Goal: Information Seeking & Learning: Learn about a topic

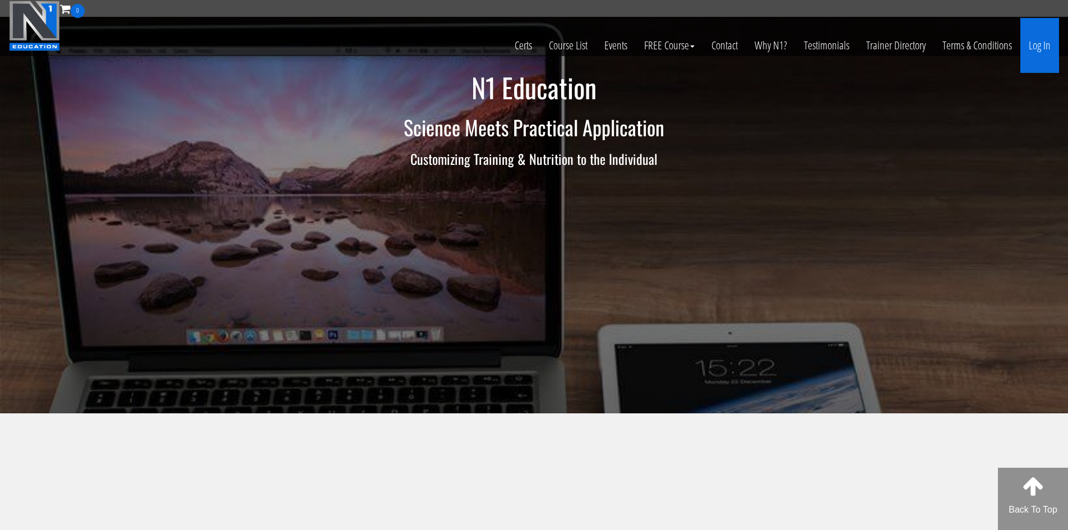
click at [1048, 52] on link "Log In" at bounding box center [1040, 45] width 39 height 55
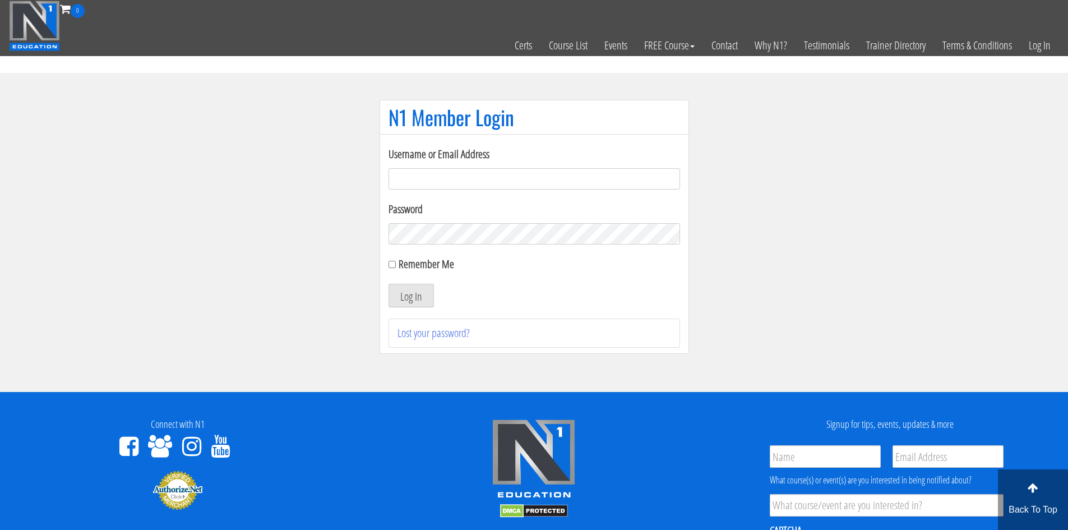
click at [463, 174] on input "Username or Email Address" at bounding box center [535, 178] width 292 height 21
type input "[EMAIL_ADDRESS][DOMAIN_NAME]"
click at [414, 285] on button "Log In" at bounding box center [411, 296] width 45 height 24
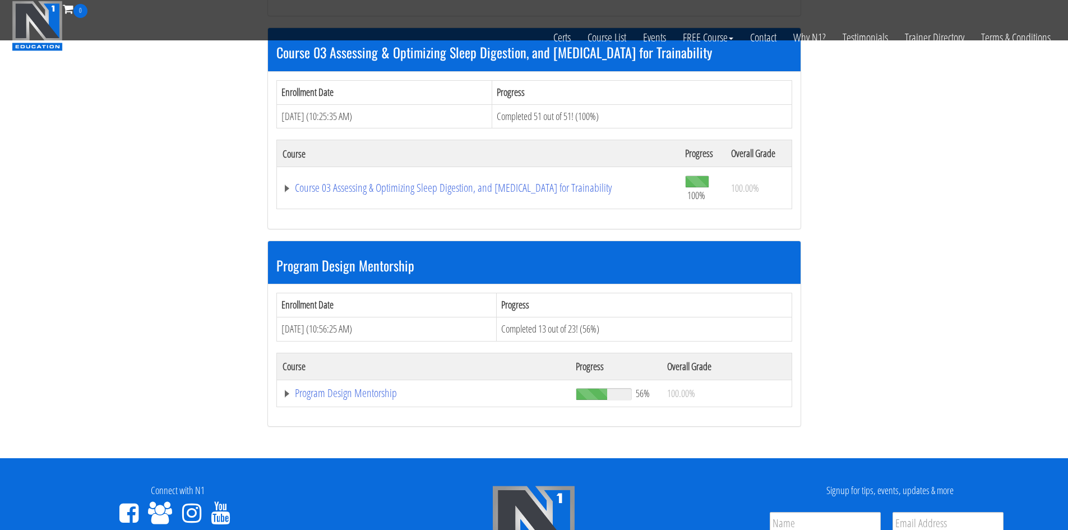
scroll to position [970, 0]
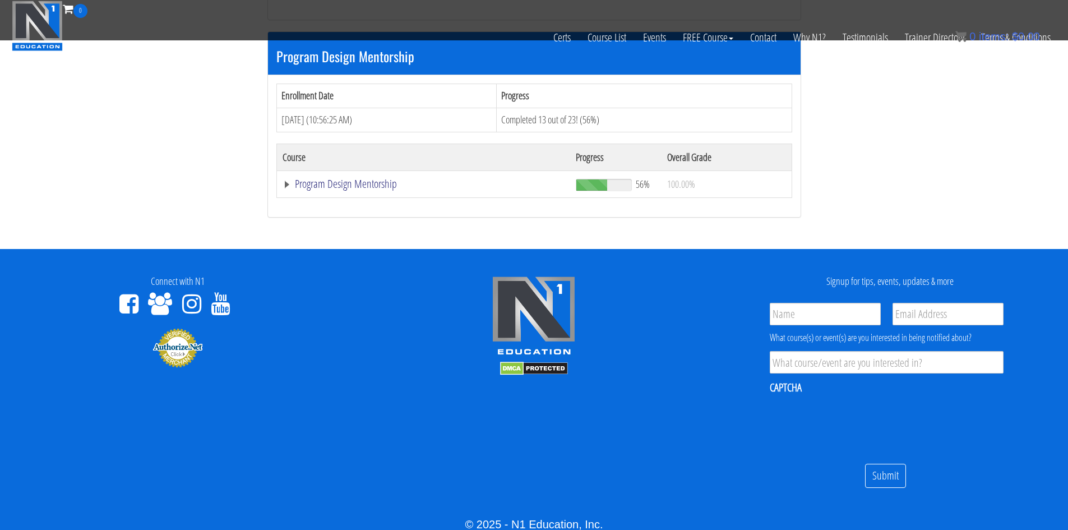
click at [336, 178] on link "Program Design Mentorship" at bounding box center [424, 183] width 282 height 11
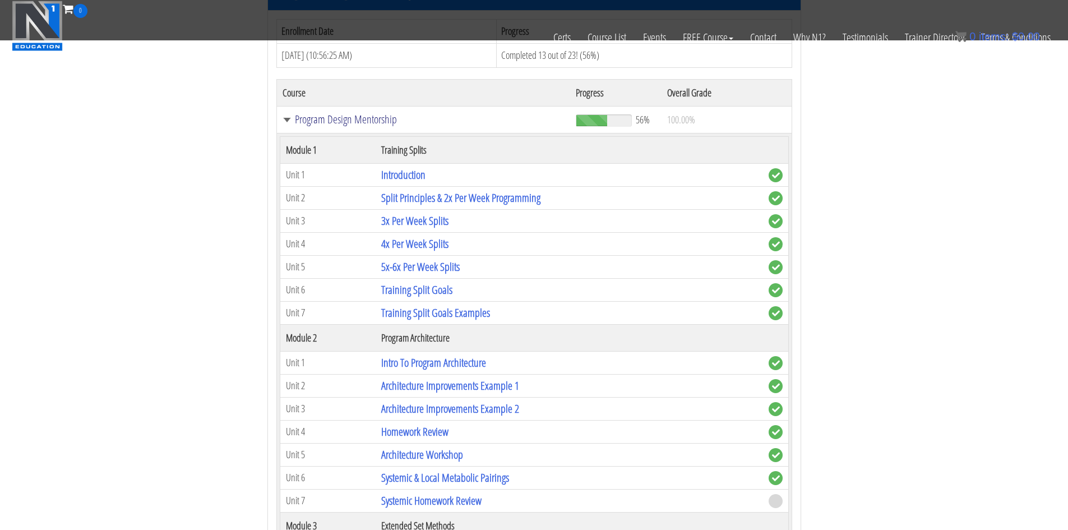
scroll to position [1307, 0]
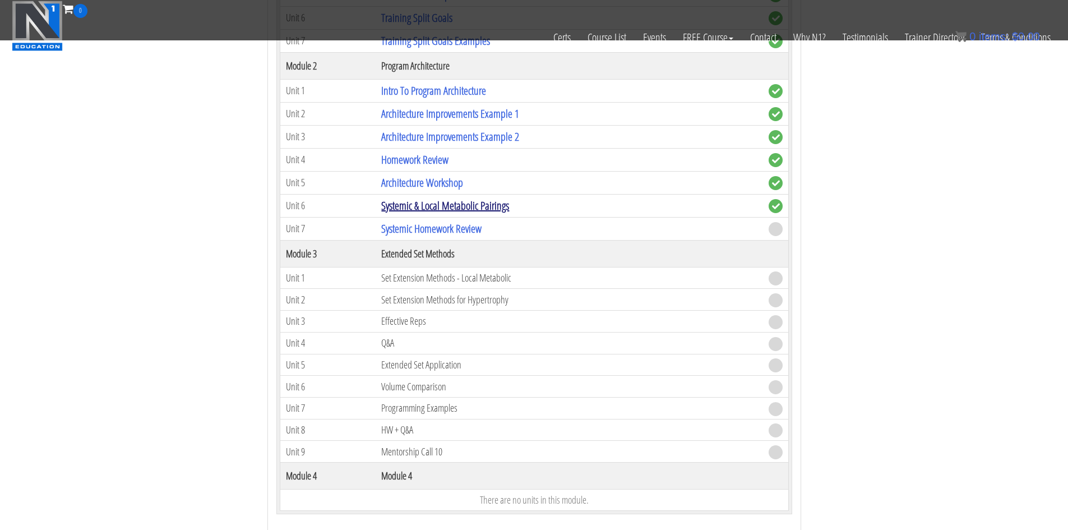
click at [435, 209] on link "Systemic & Local Metabolic Pairings" at bounding box center [445, 205] width 128 height 15
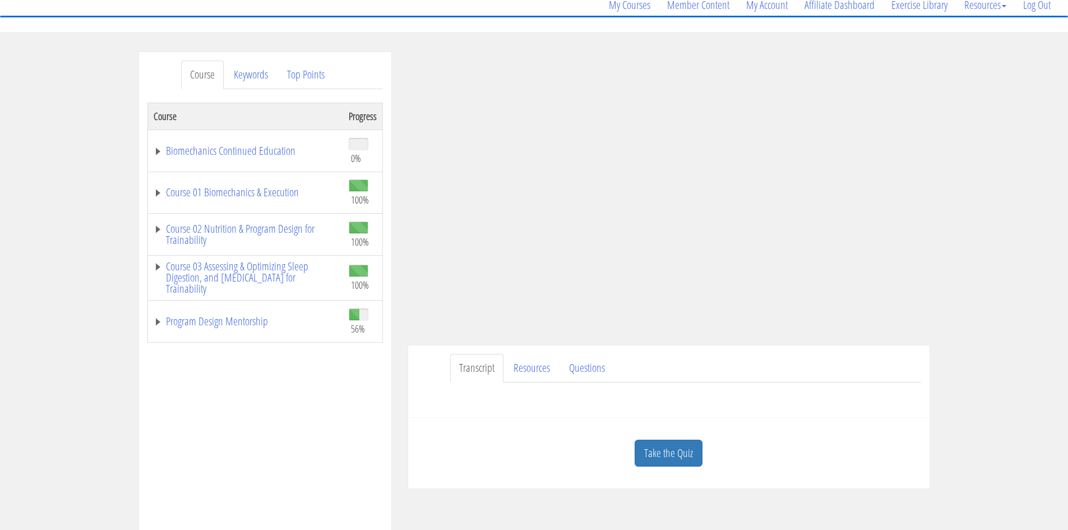
scroll to position [112, 0]
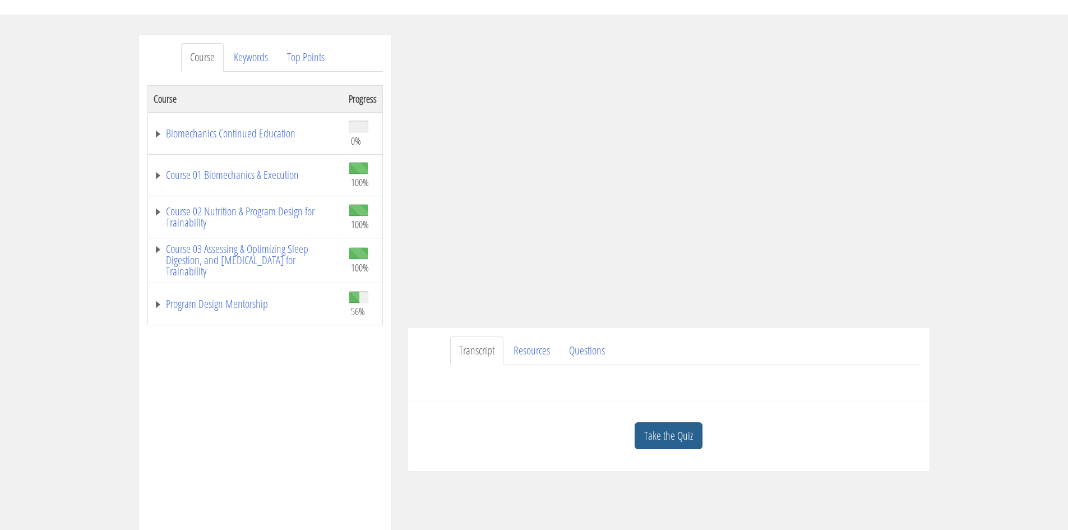
click at [658, 422] on link "Take the Quiz" at bounding box center [669, 435] width 68 height 27
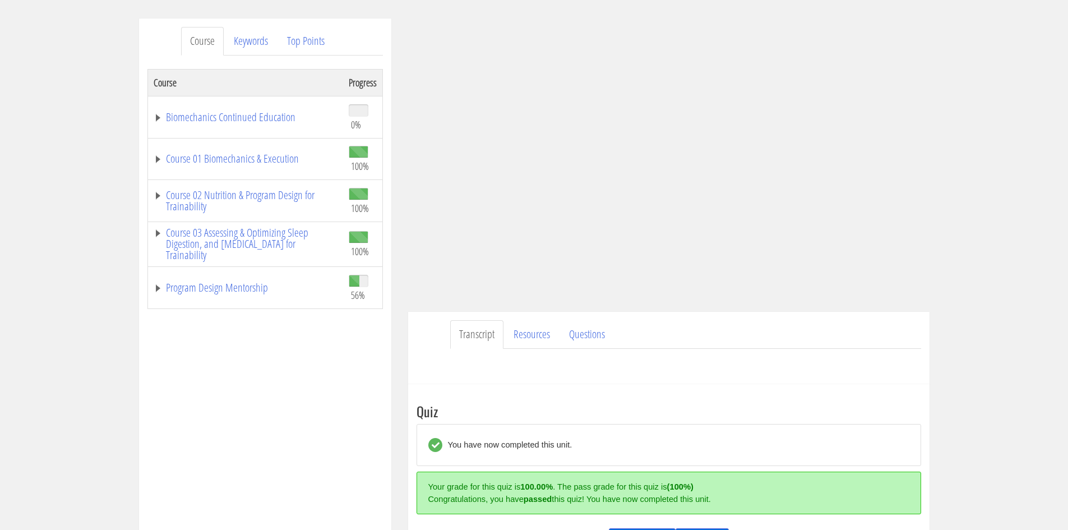
scroll to position [280, 0]
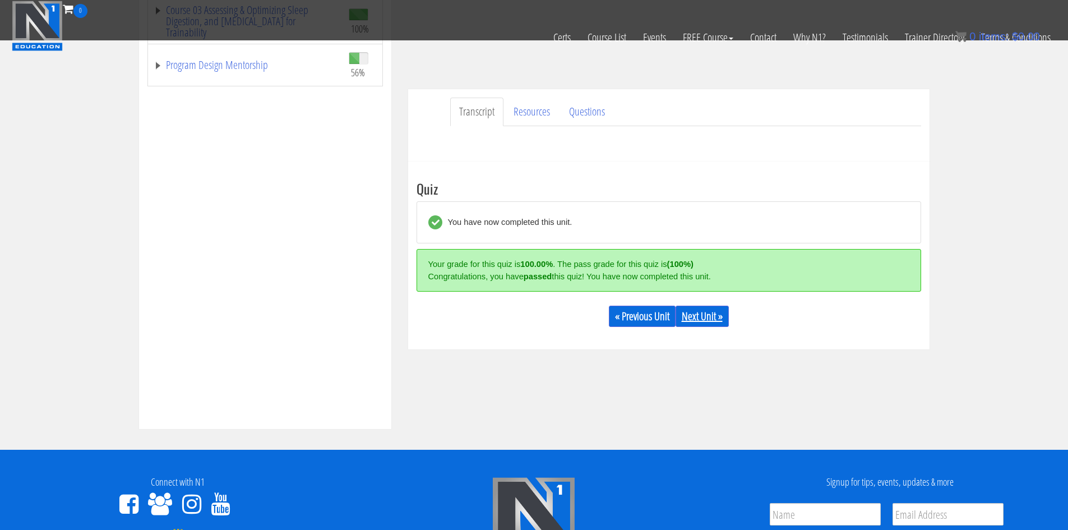
click at [700, 308] on link "Next Unit »" at bounding box center [702, 316] width 53 height 21
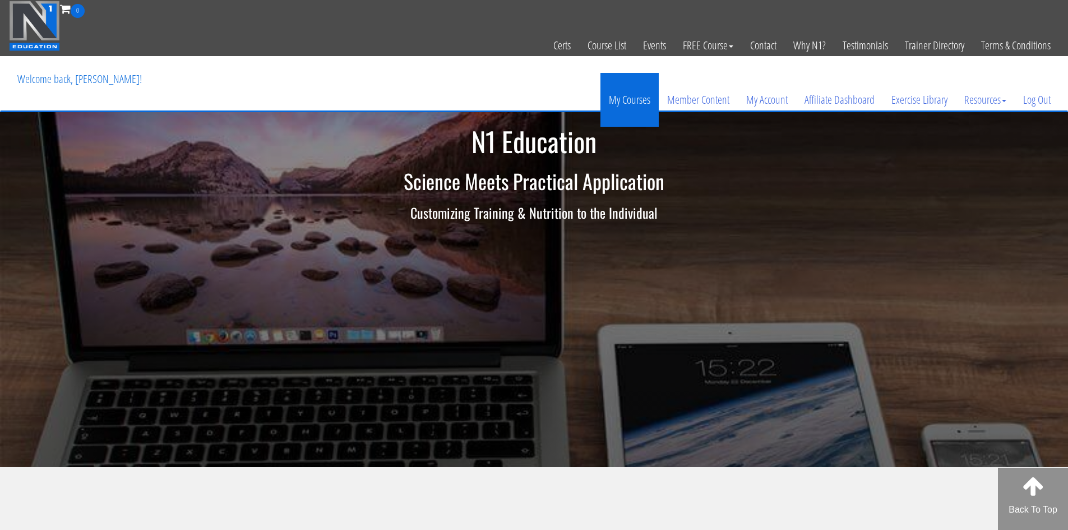
click at [630, 100] on link "My Courses" at bounding box center [630, 100] width 58 height 54
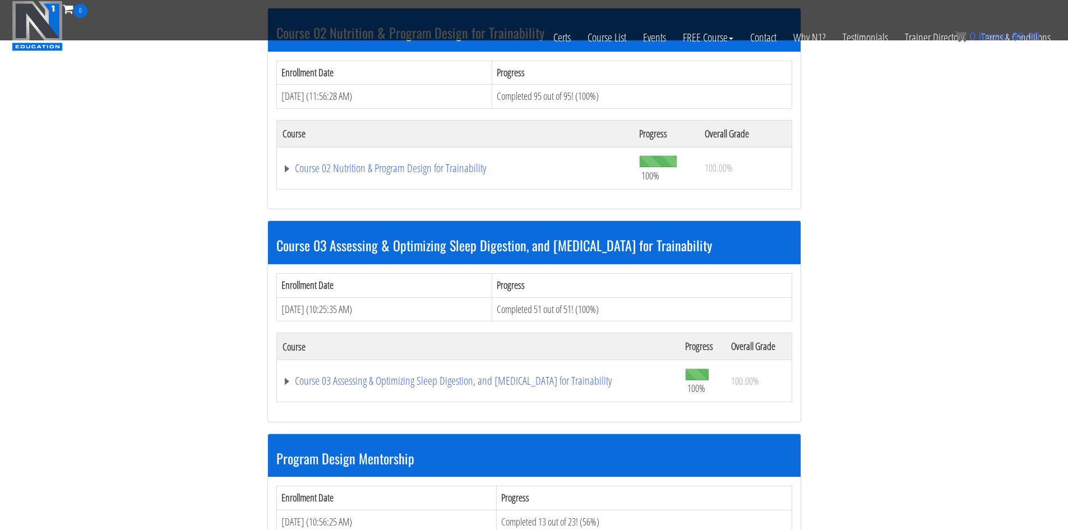
scroll to position [729, 0]
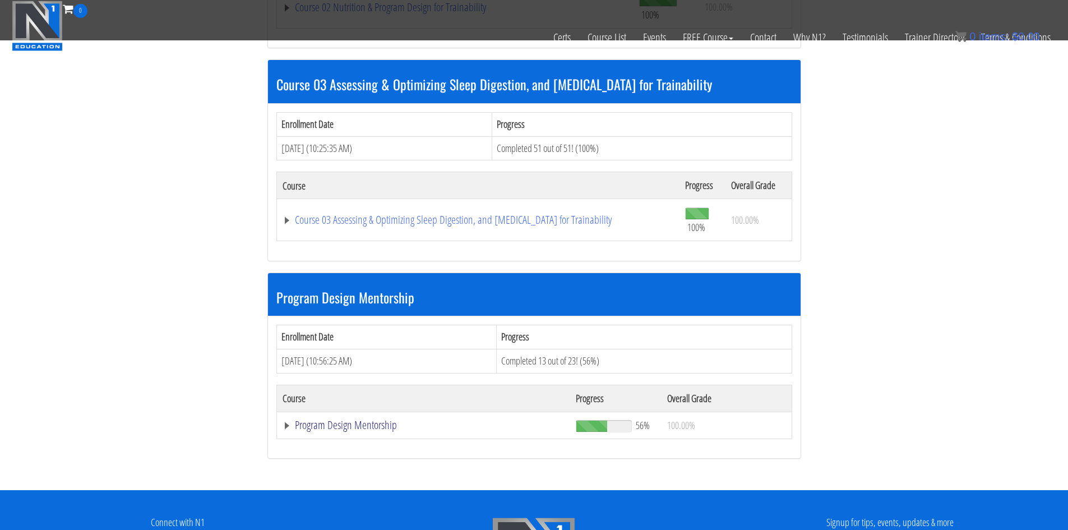
click at [371, 425] on link "Program Design Mentorship" at bounding box center [424, 424] width 282 height 11
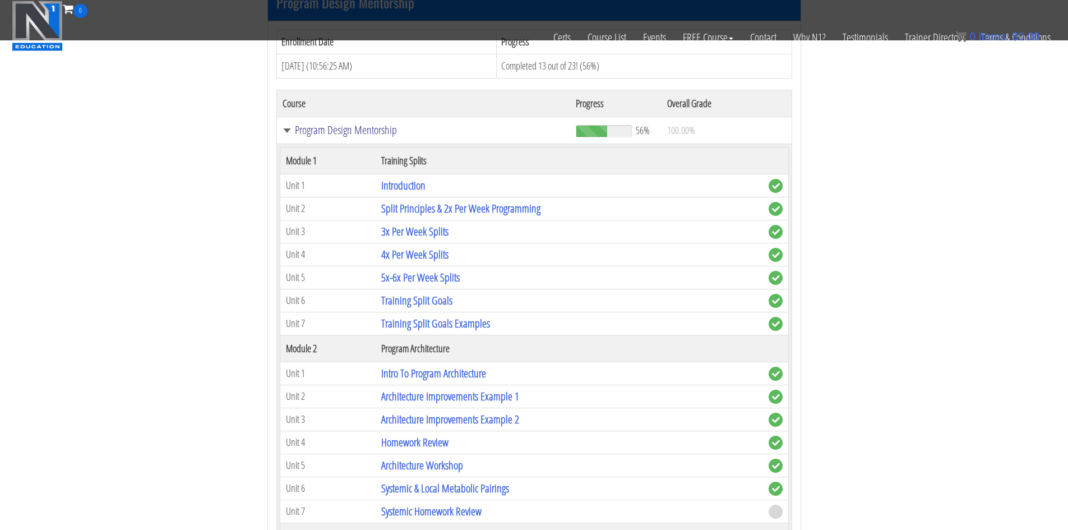
scroll to position [1290, 0]
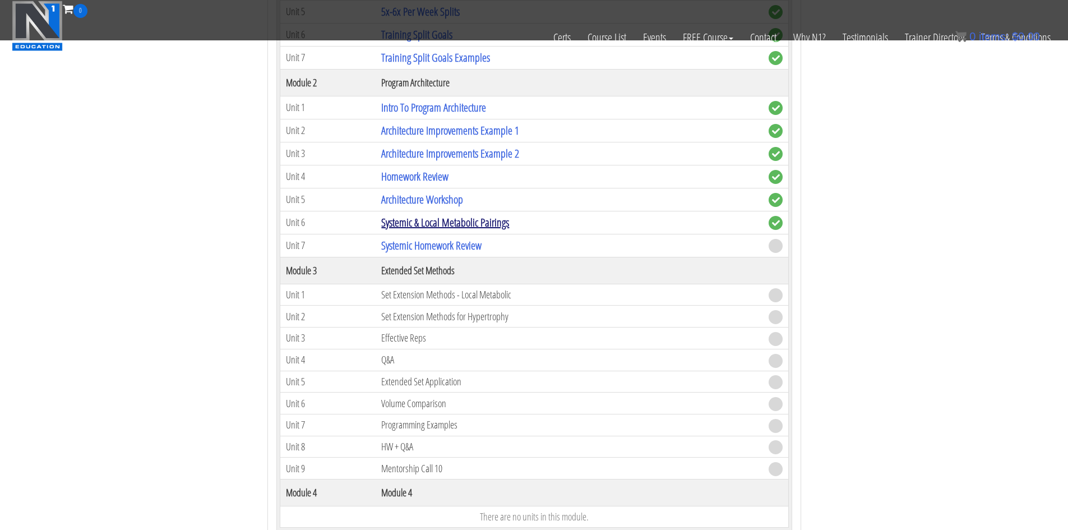
click at [473, 215] on link "Systemic & Local Metabolic Pairings" at bounding box center [445, 222] width 128 height 15
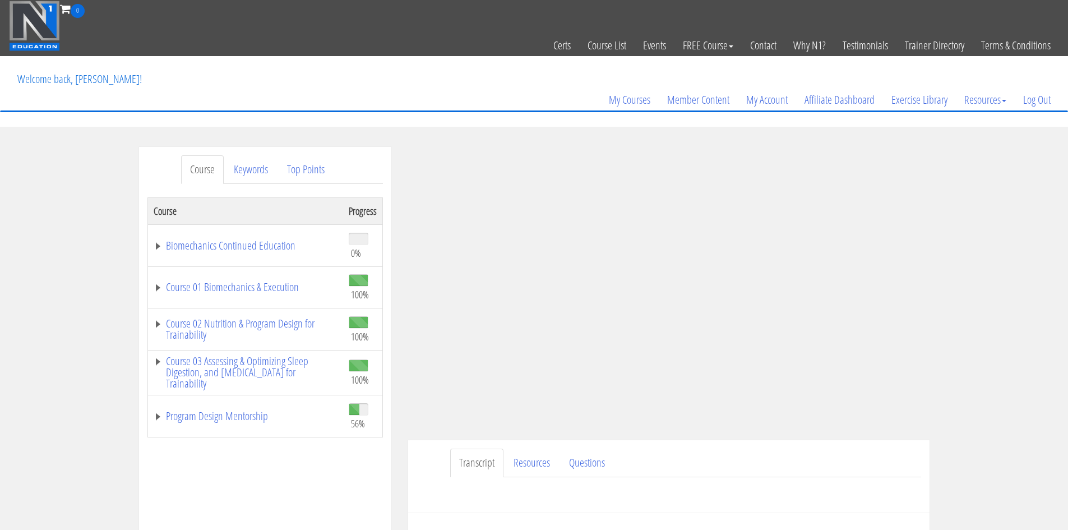
scroll to position [280, 0]
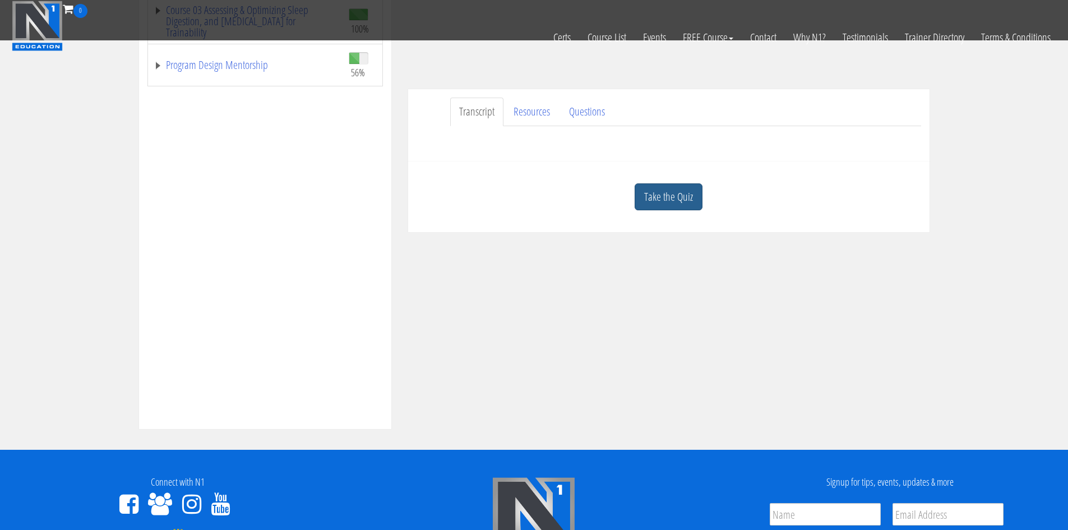
click at [682, 188] on link "Take the Quiz" at bounding box center [669, 196] width 68 height 27
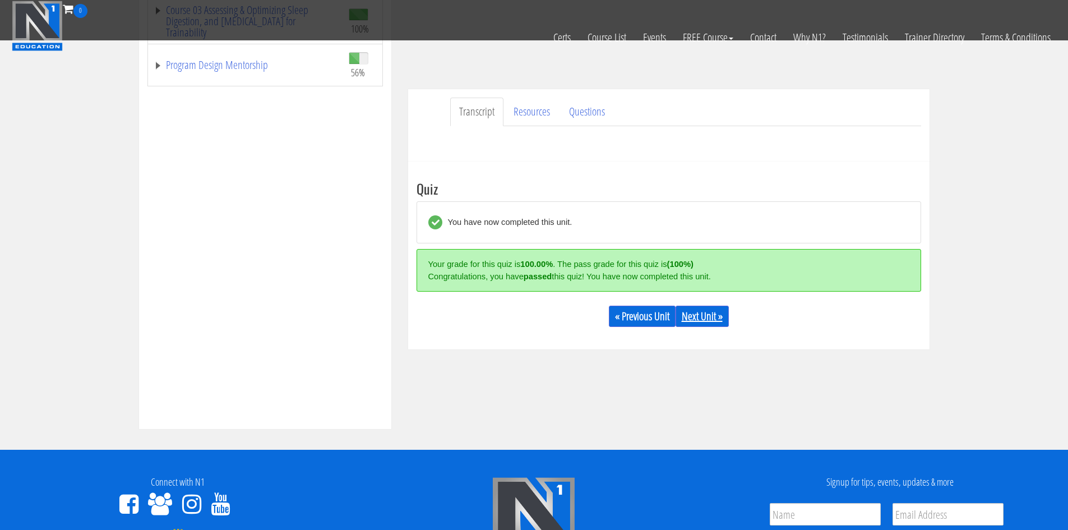
click at [698, 319] on link "Next Unit »" at bounding box center [702, 316] width 53 height 21
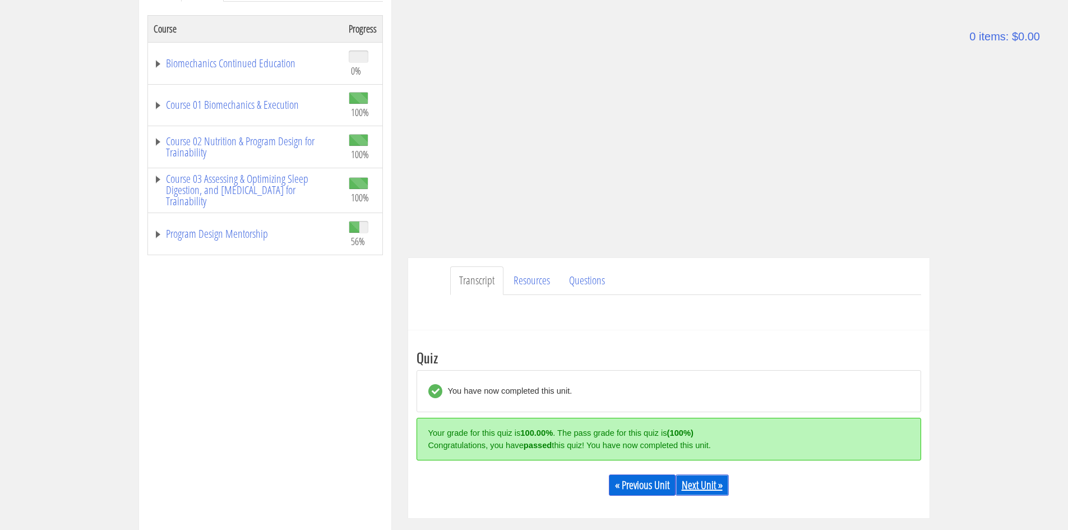
scroll to position [184, 0]
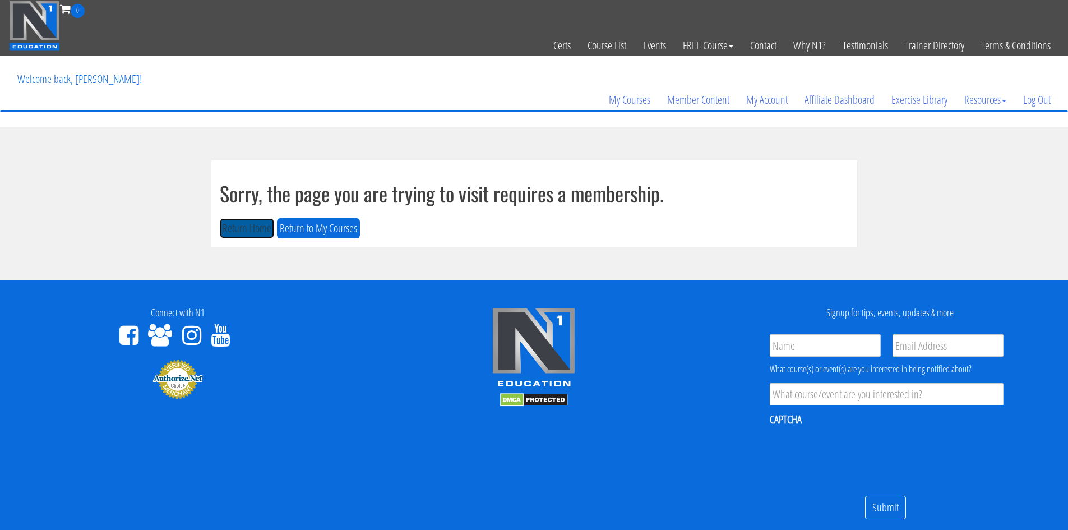
click at [268, 224] on button "Return Home" at bounding box center [247, 228] width 54 height 21
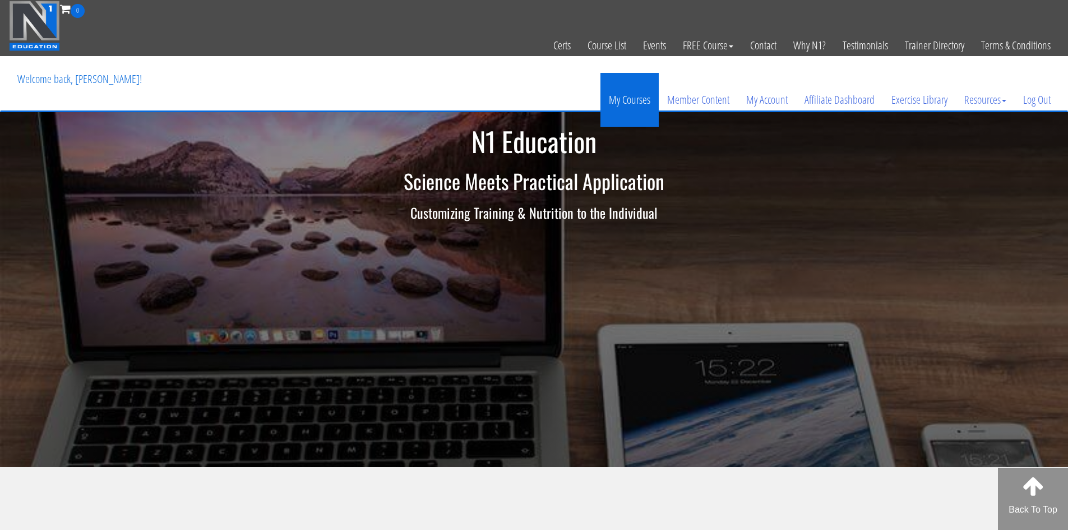
click at [635, 107] on link "My Courses" at bounding box center [630, 100] width 58 height 54
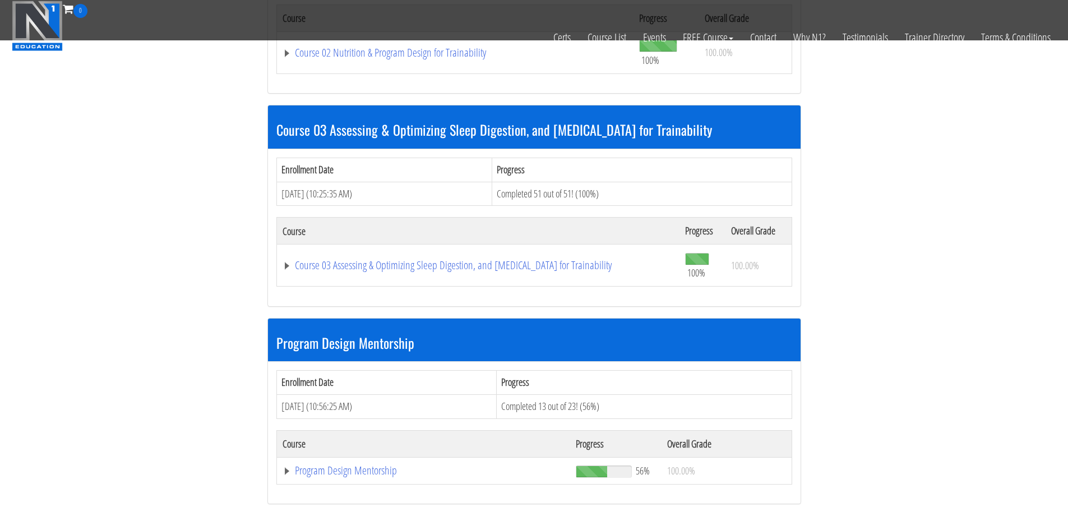
scroll to position [841, 0]
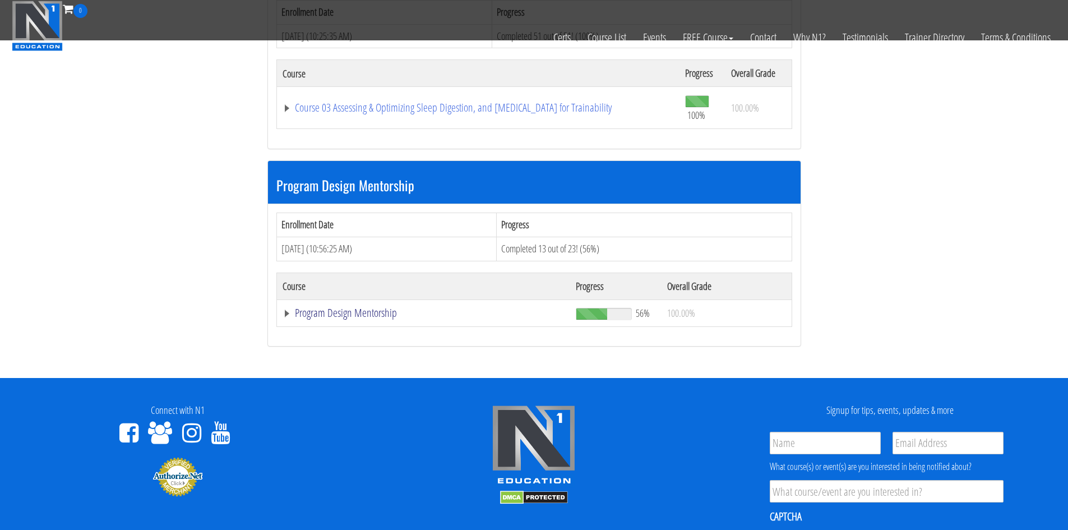
click at [354, 319] on link "Program Design Mentorship" at bounding box center [424, 312] width 282 height 11
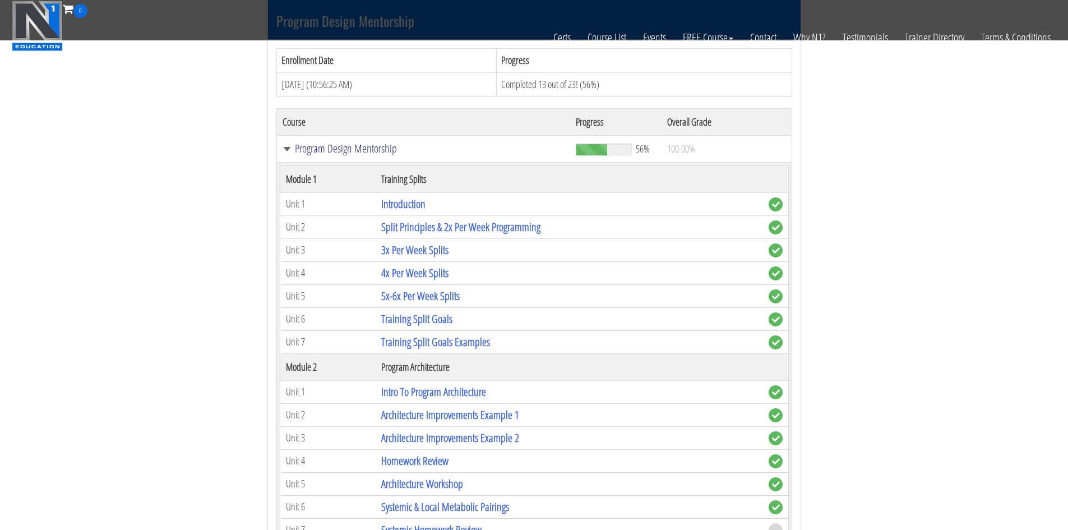
scroll to position [1122, 0]
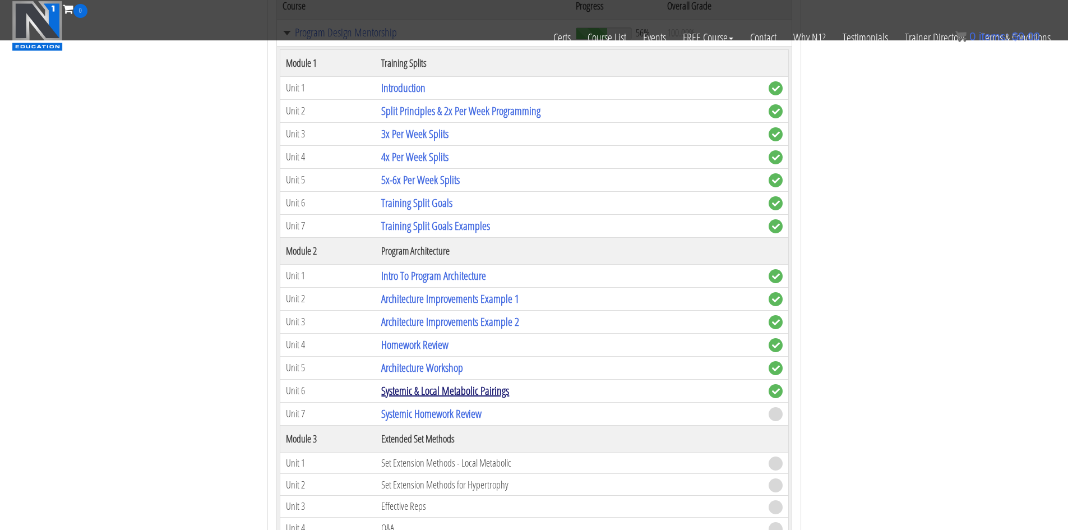
click at [447, 390] on link "Systemic & Local Metabolic Pairings" at bounding box center [445, 390] width 128 height 15
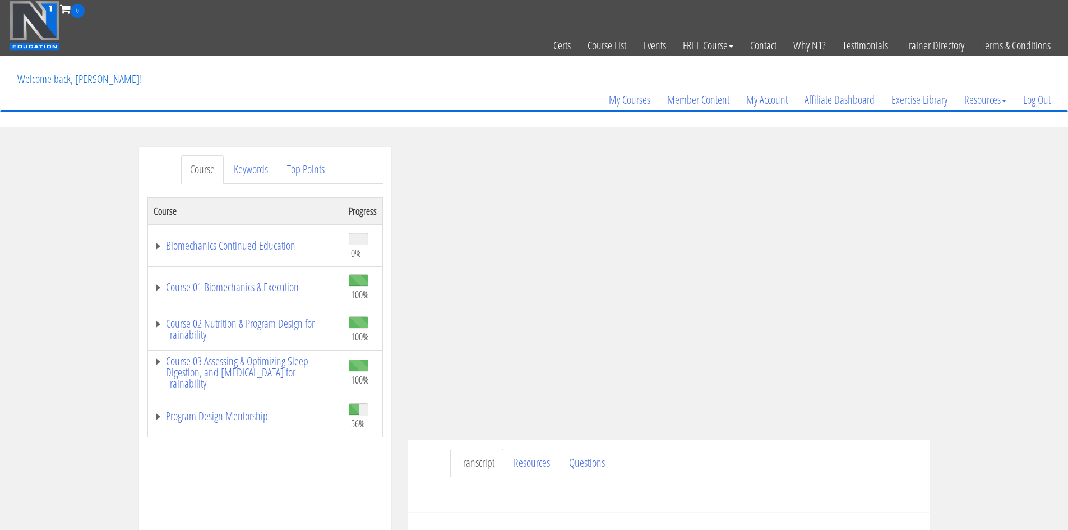
scroll to position [112, 0]
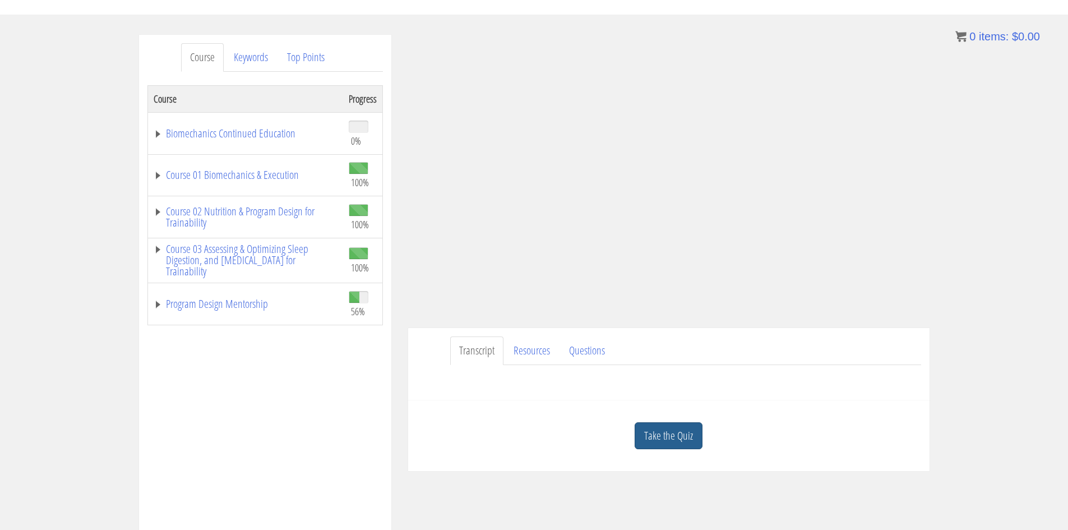
click at [659, 434] on link "Take the Quiz" at bounding box center [669, 435] width 68 height 27
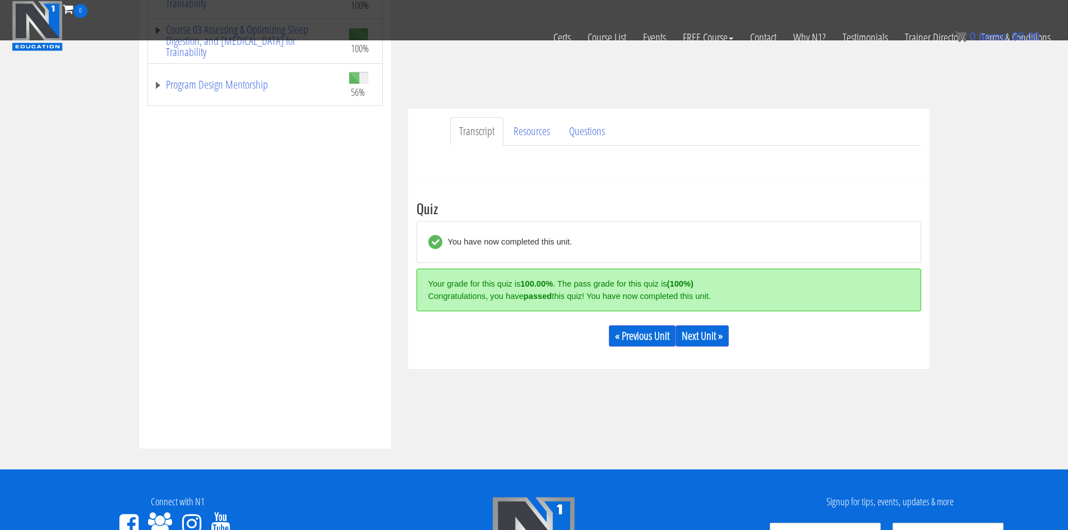
scroll to position [260, 0]
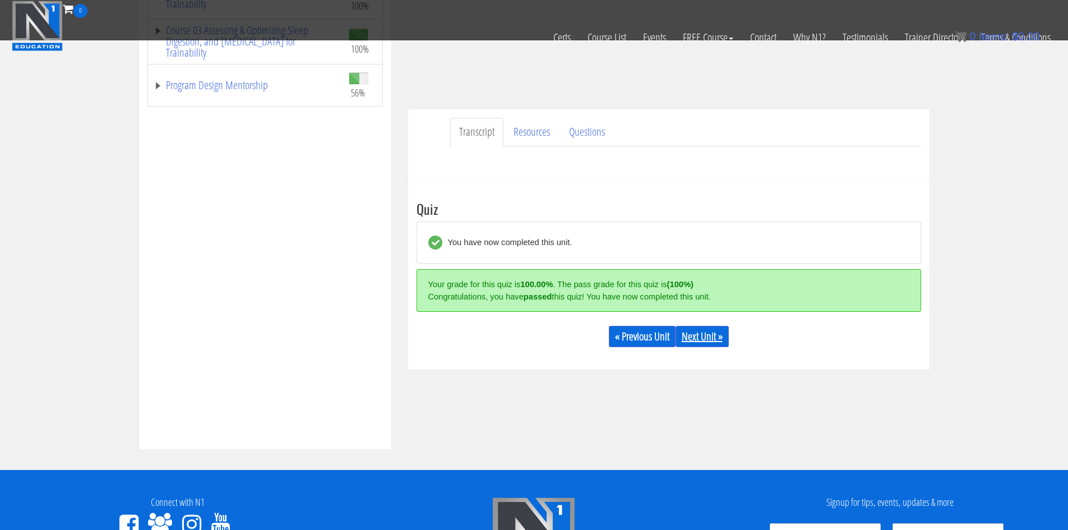
click at [705, 332] on link "Next Unit »" at bounding box center [702, 336] width 53 height 21
